Goal: Check status: Check status

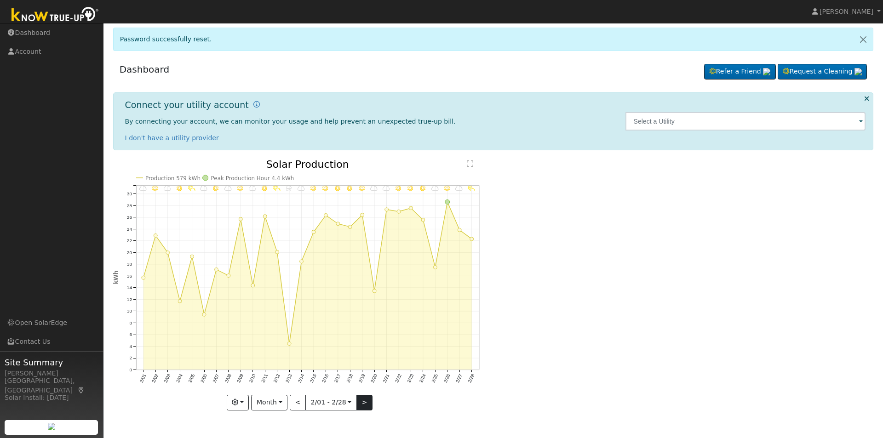
click at [365, 398] on button ">" at bounding box center [364, 403] width 16 height 16
click at [0, 0] on div at bounding box center [0, 0] width 0 height 0
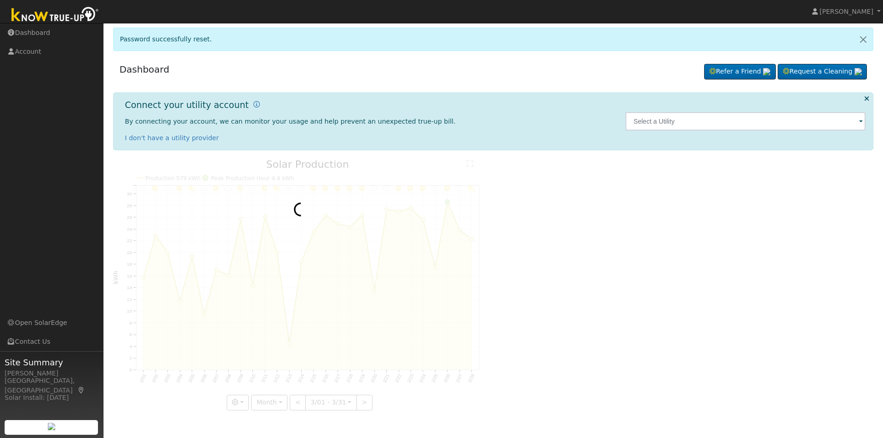
click at [365, 398] on div at bounding box center [300, 285] width 375 height 251
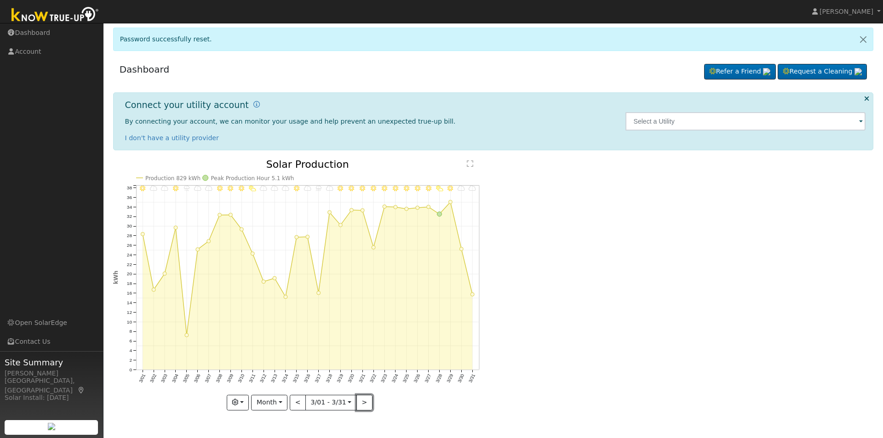
click at [364, 403] on button ">" at bounding box center [364, 403] width 16 height 16
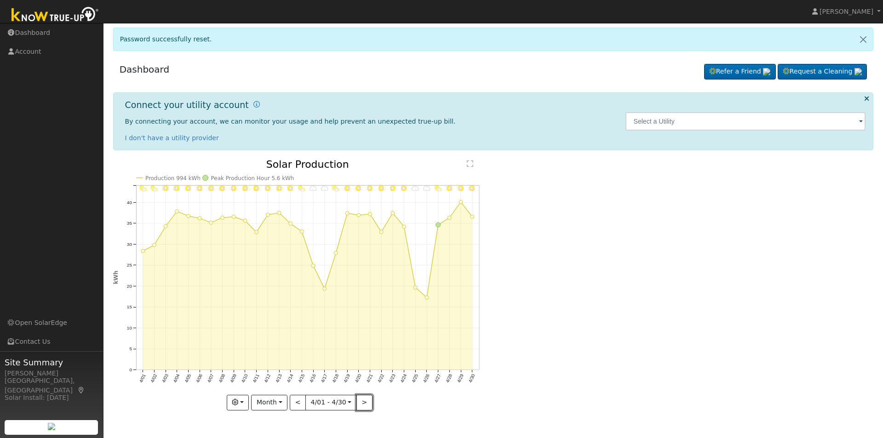
click at [364, 403] on button ">" at bounding box center [364, 403] width 16 height 16
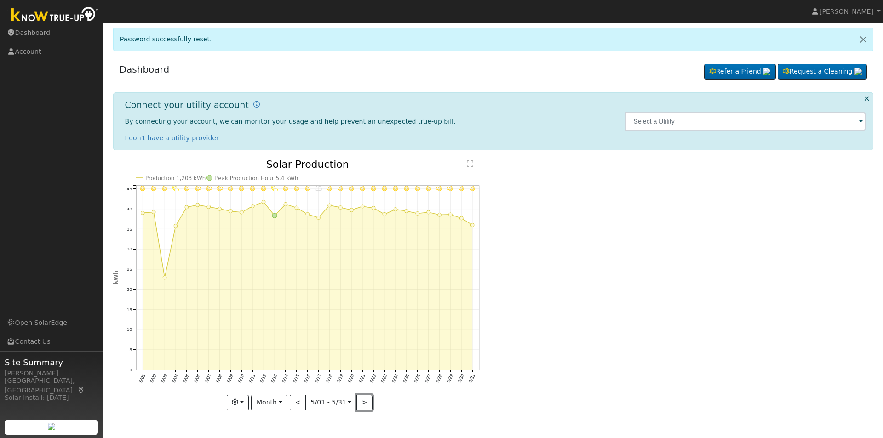
click at [364, 403] on button ">" at bounding box center [364, 403] width 16 height 16
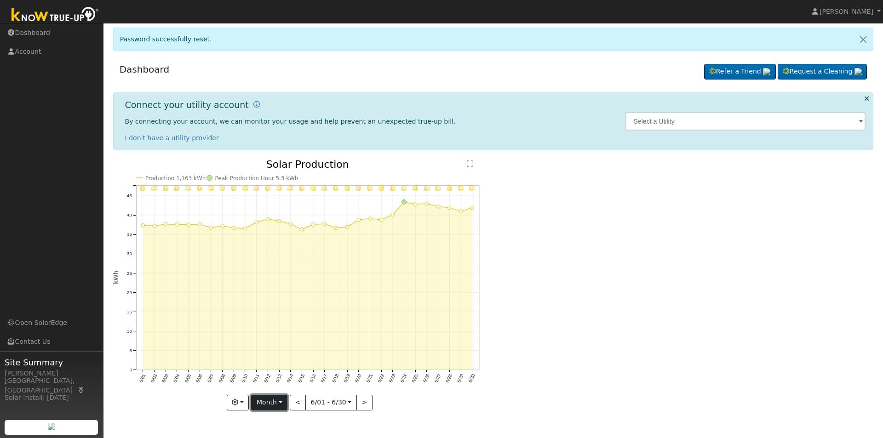
click at [278, 407] on button "Month" at bounding box center [269, 403] width 36 height 16
click at [276, 370] on link "Year" at bounding box center [283, 370] width 64 height 13
type input "[DATE]"
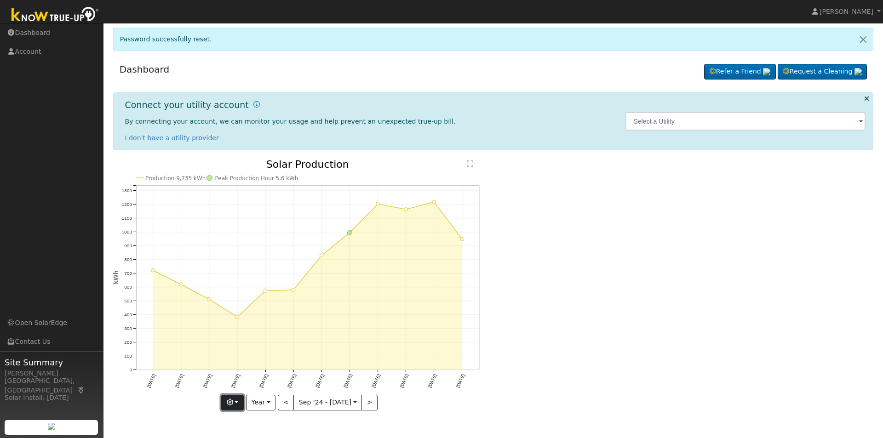
click at [238, 405] on button "button" at bounding box center [232, 403] width 23 height 16
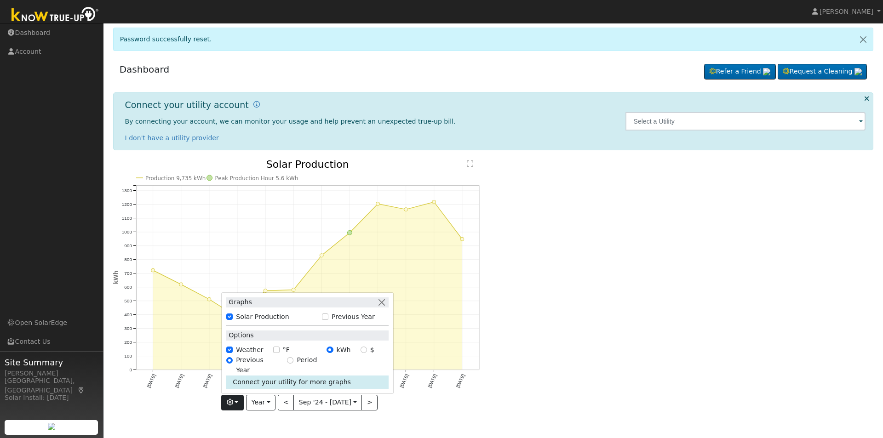
click at [571, 370] on div "Production 9,735 kWh Peak Production Hour 5.6 kWh [DATE] Oct '[DATE] Dec '[DATE…" at bounding box center [493, 292] width 770 height 265
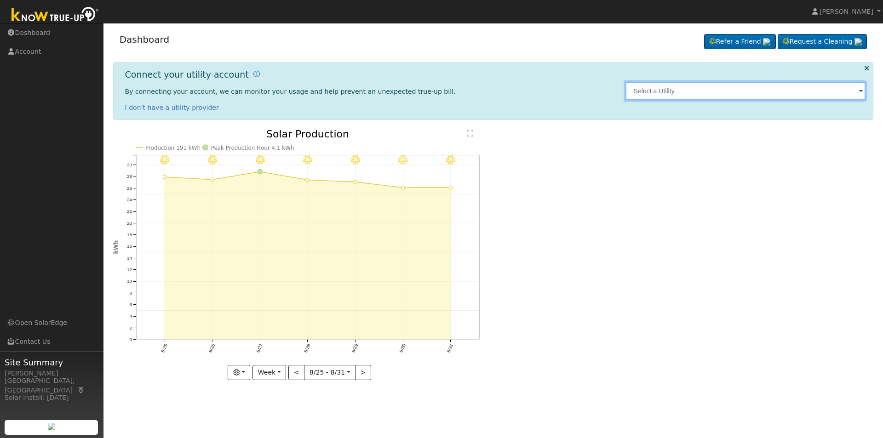
click at [743, 94] on input "text" at bounding box center [745, 91] width 240 height 18
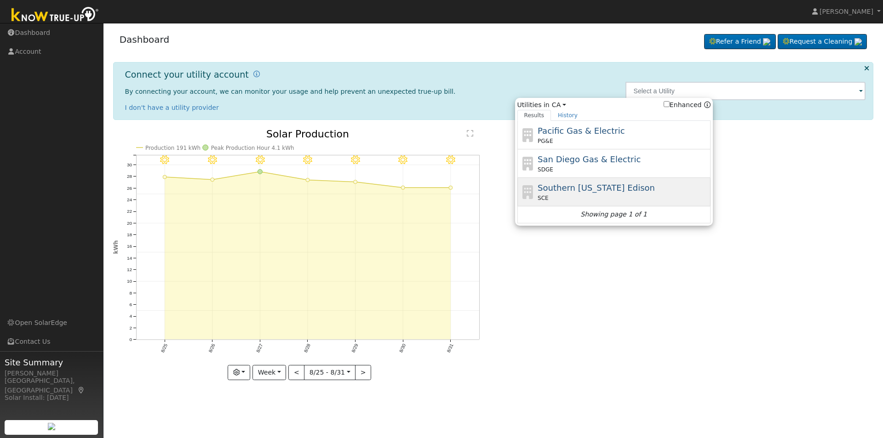
click at [593, 194] on div "Southern California Edison SCE" at bounding box center [622, 192] width 171 height 21
type input "SCE"
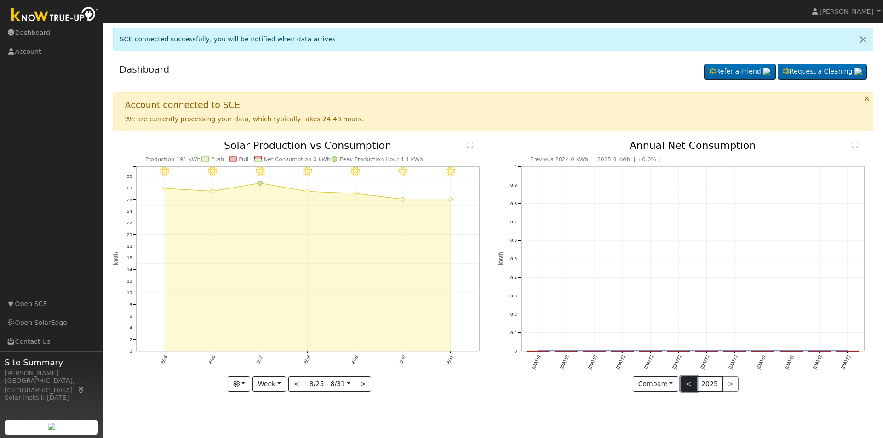
click at [686, 383] on button "<" at bounding box center [688, 385] width 16 height 16
click at [723, 382] on button ">" at bounding box center [730, 385] width 16 height 16
